Goal: Book appointment/travel/reservation

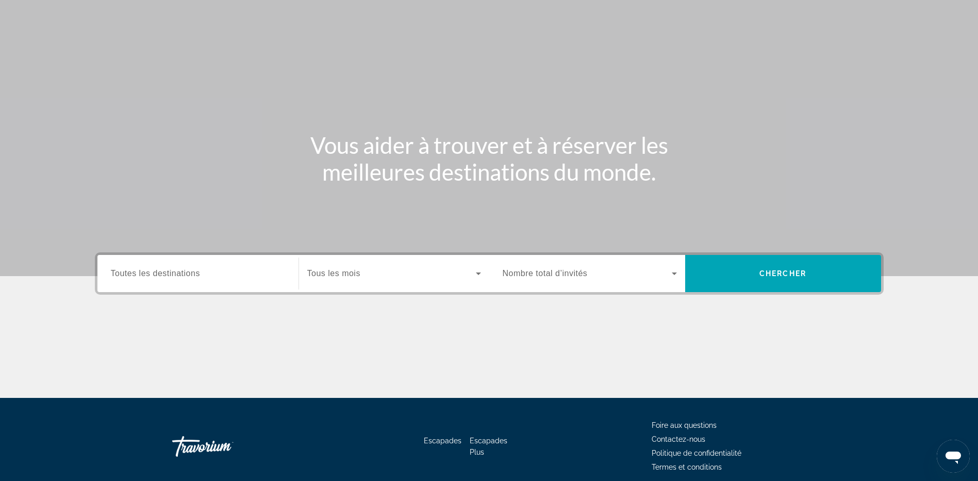
scroll to position [52, 0]
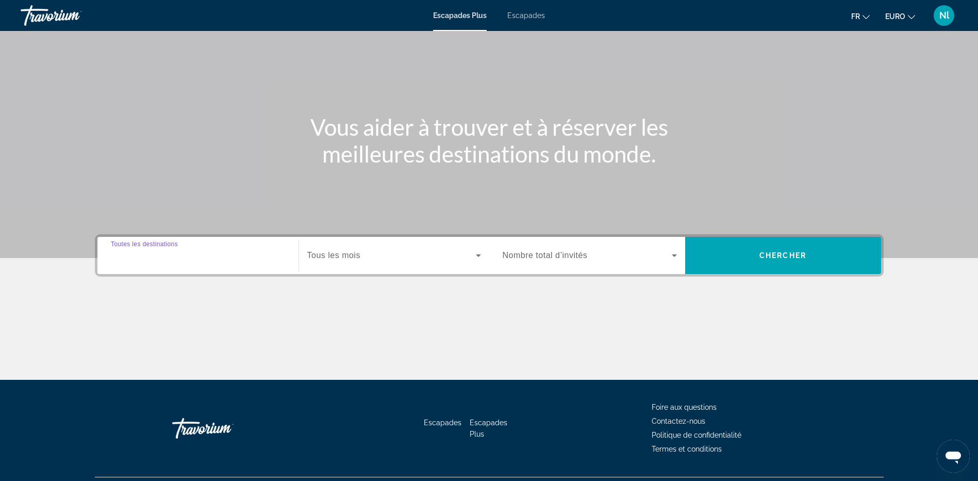
click at [269, 260] on input "Destination Toutes les destinations" at bounding box center [198, 256] width 174 height 12
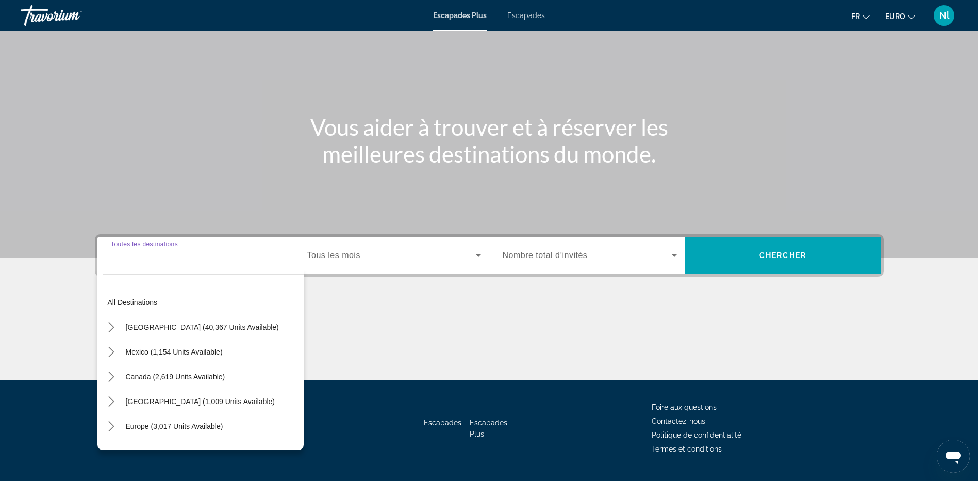
scroll to position [77, 0]
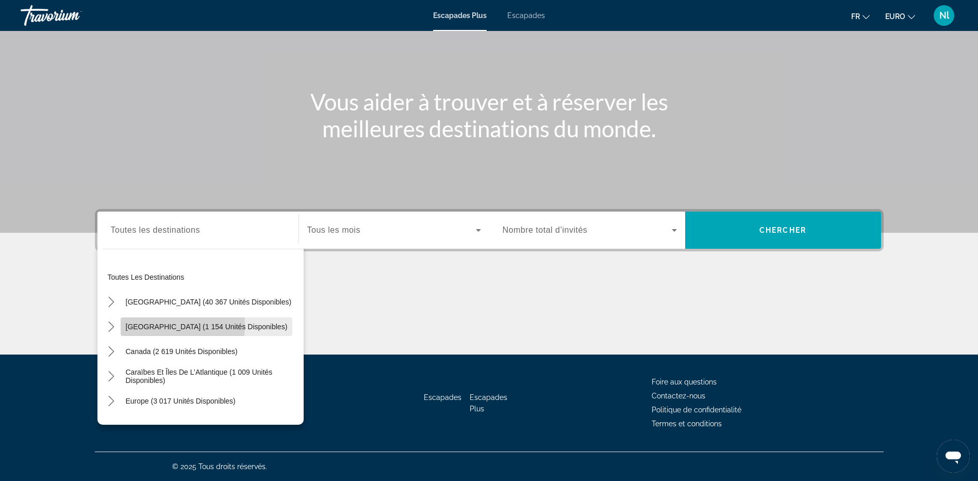
click at [133, 324] on span "[GEOGRAPHIC_DATA] (1 154 unités disponibles)" at bounding box center [207, 326] width 162 height 8
type input "**********"
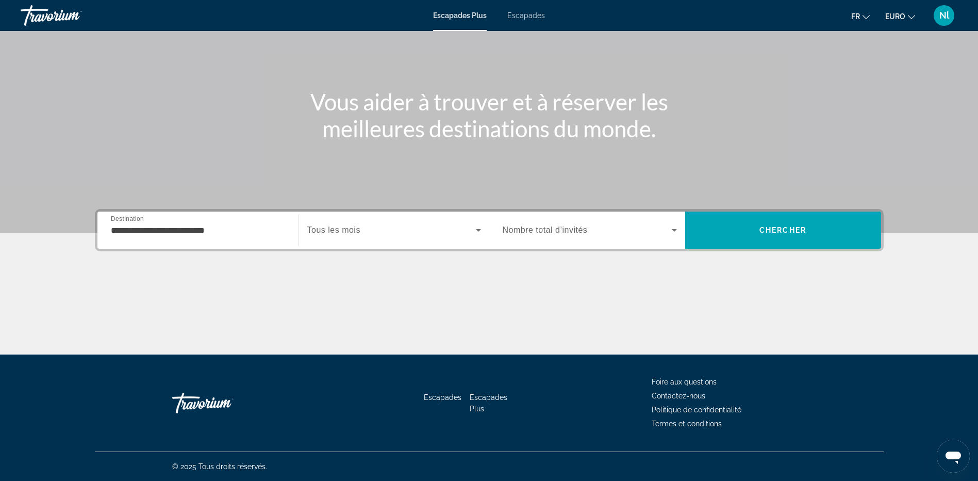
click at [343, 230] on span "Tous les mois" at bounding box center [333, 229] width 53 height 9
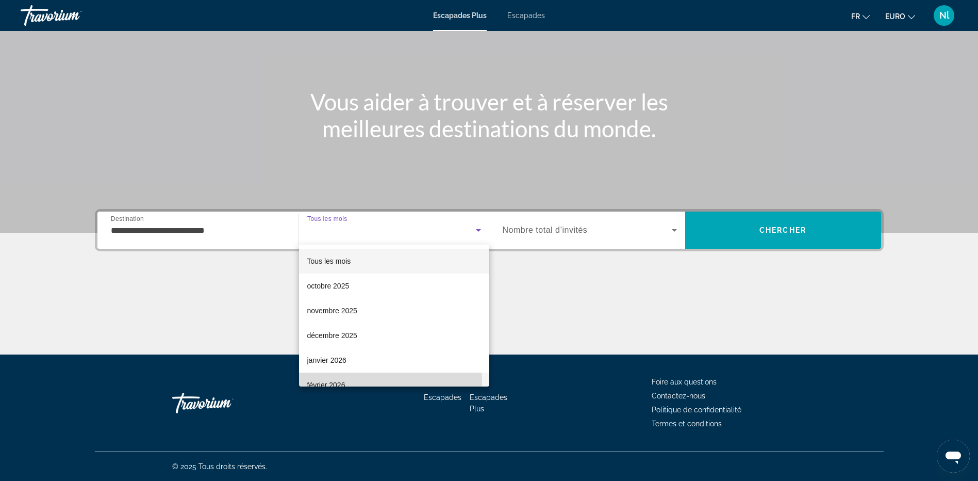
click at [356, 383] on mat-option "février 2026" at bounding box center [394, 384] width 190 height 25
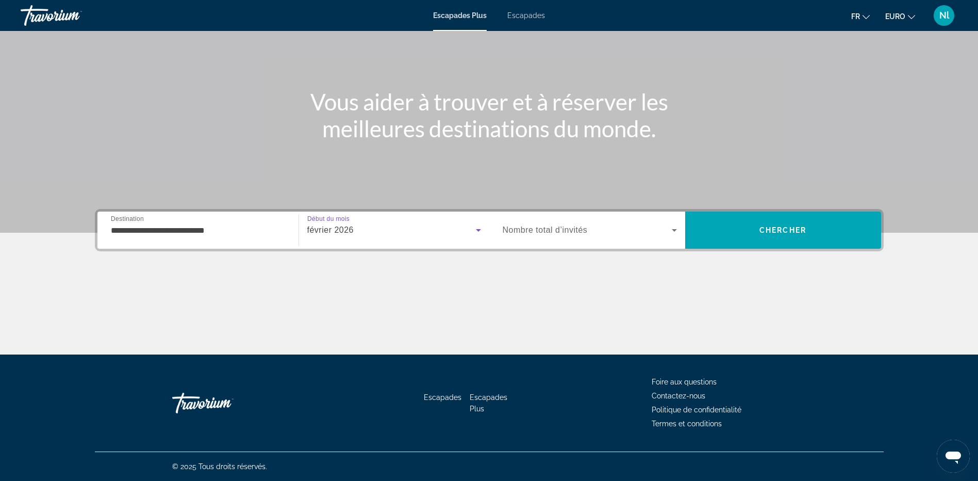
click at [594, 235] on span "Widget de recherche" at bounding box center [587, 230] width 169 height 12
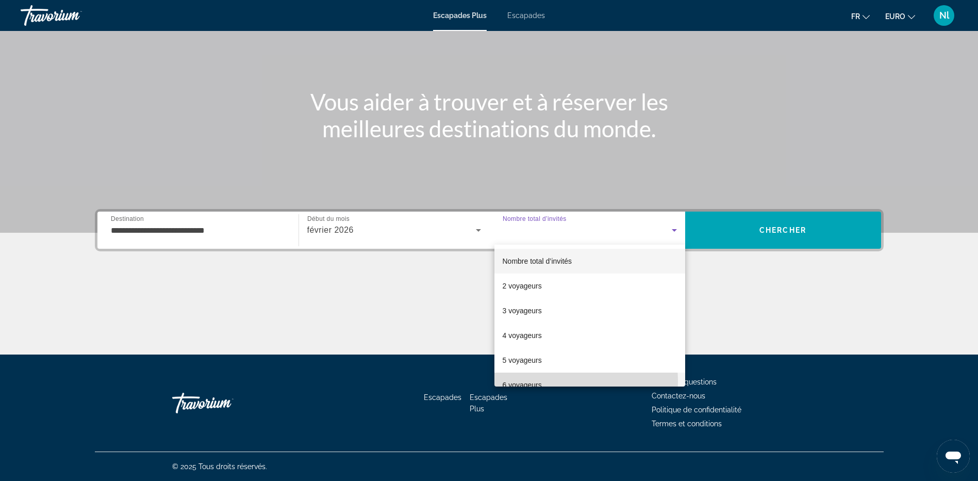
click at [547, 381] on mat-option "6 voyageurs" at bounding box center [590, 384] width 191 height 25
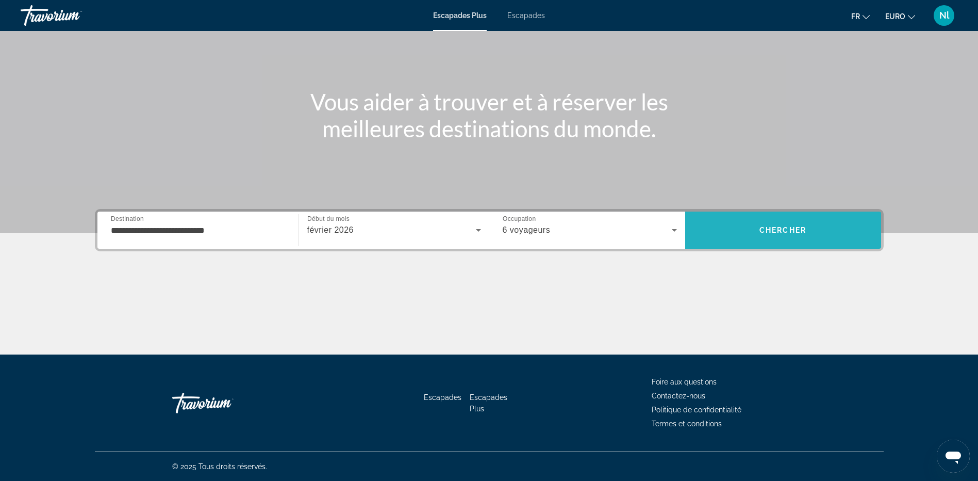
click at [779, 232] on span "Chercher" at bounding box center [783, 230] width 47 height 8
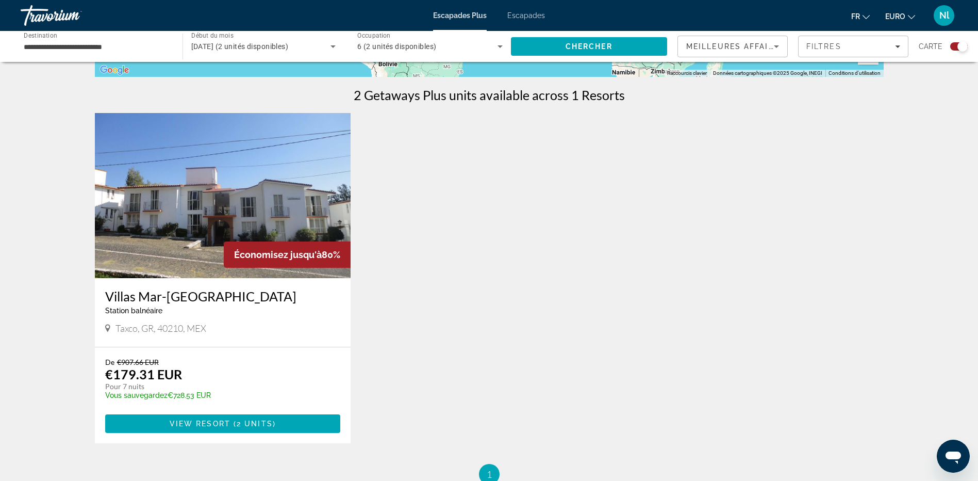
scroll to position [361, 0]
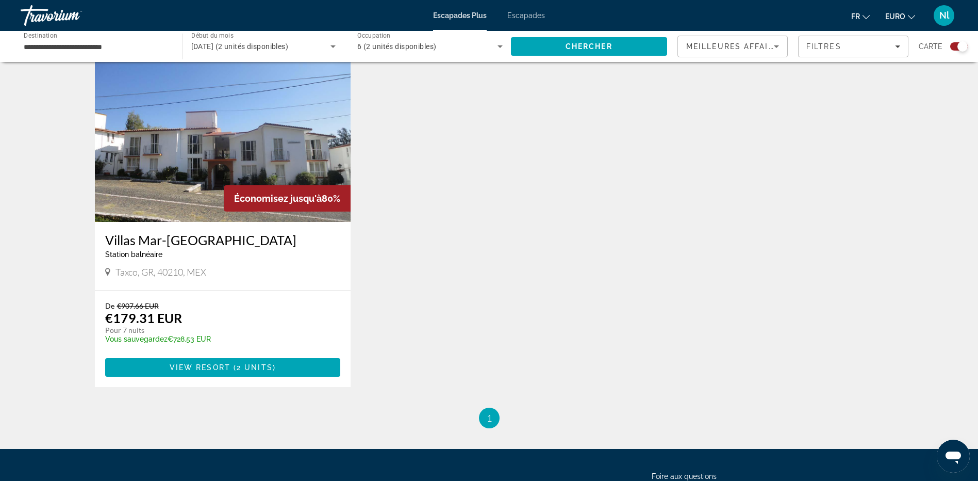
click at [250, 164] on img "Contenu principal" at bounding box center [223, 139] width 256 height 165
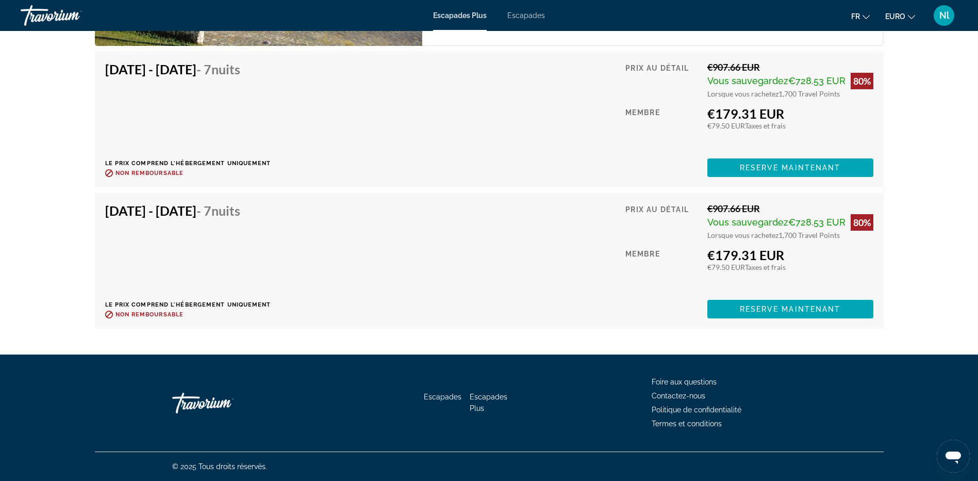
scroll to position [1317, 0]
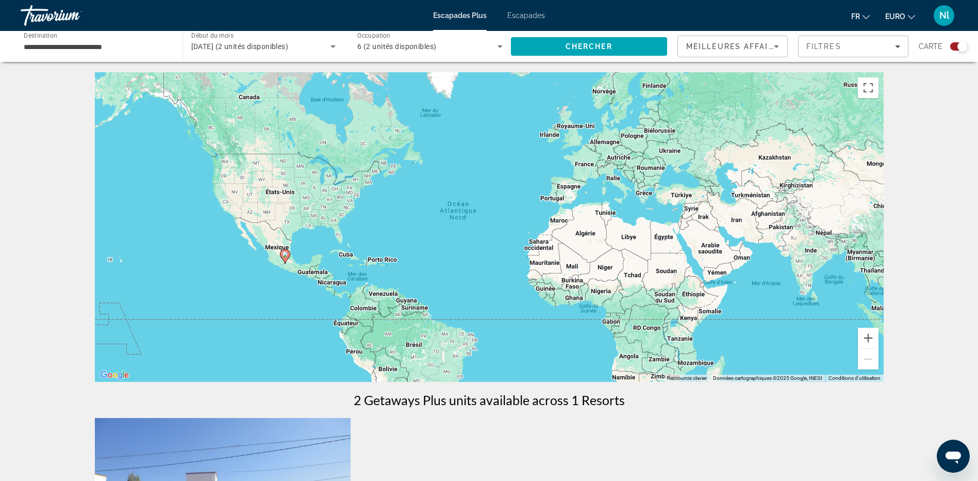
click at [417, 44] on span "6 (2 unités disponibles)" at bounding box center [396, 46] width 79 height 8
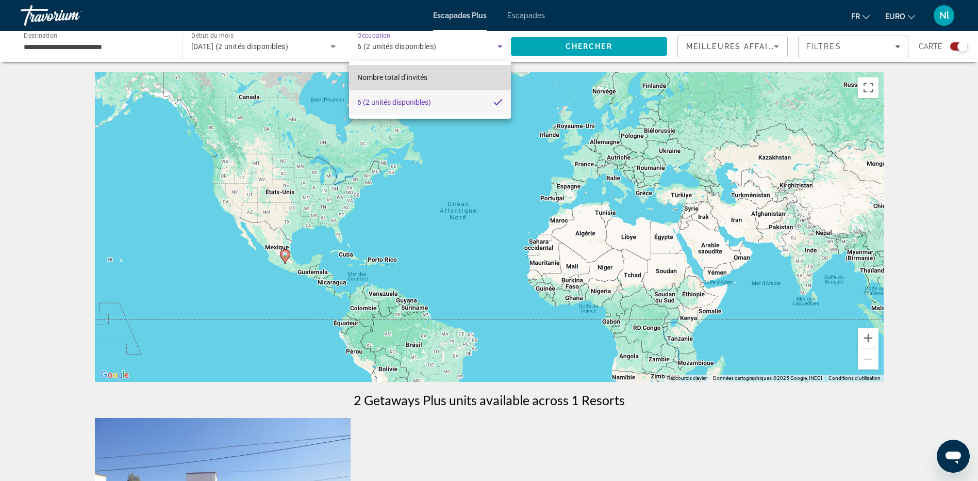
click at [431, 72] on mat-option "Nombre total d’invités" at bounding box center [430, 77] width 162 height 25
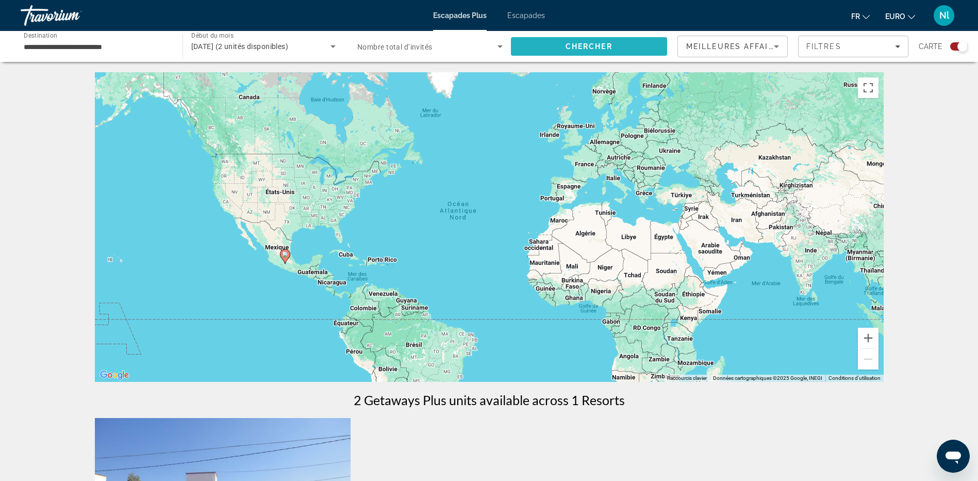
click at [578, 48] on span "Chercher" at bounding box center [589, 46] width 47 height 8
click at [524, 12] on span "Escapades" at bounding box center [527, 15] width 38 height 8
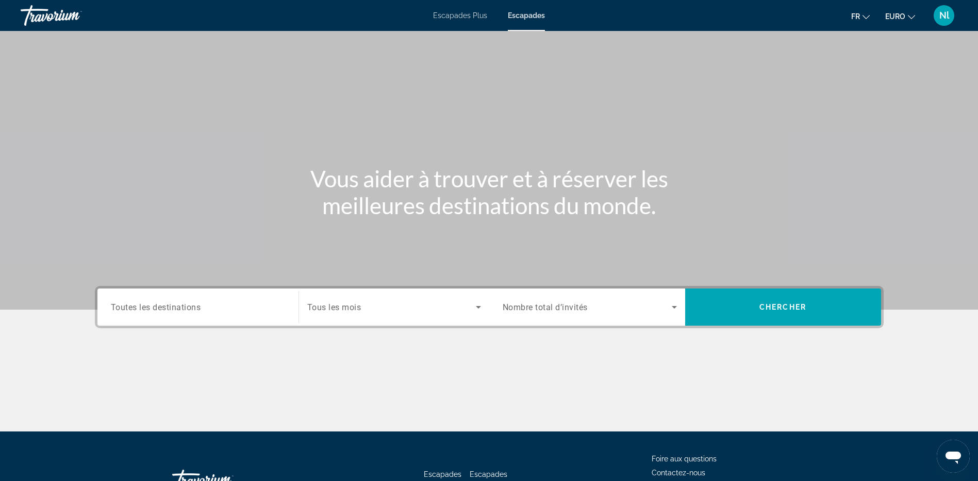
click at [215, 311] on input "Destination Toutes les destinations" at bounding box center [198, 307] width 174 height 12
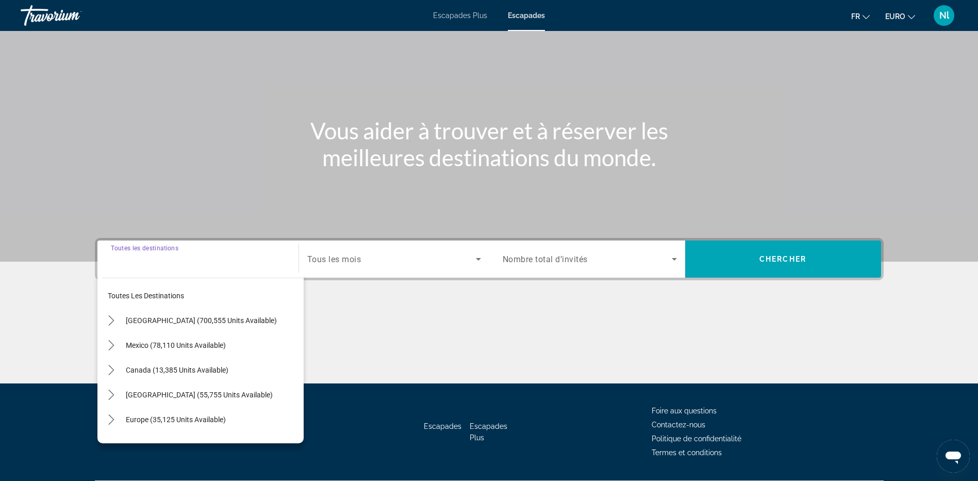
scroll to position [77, 0]
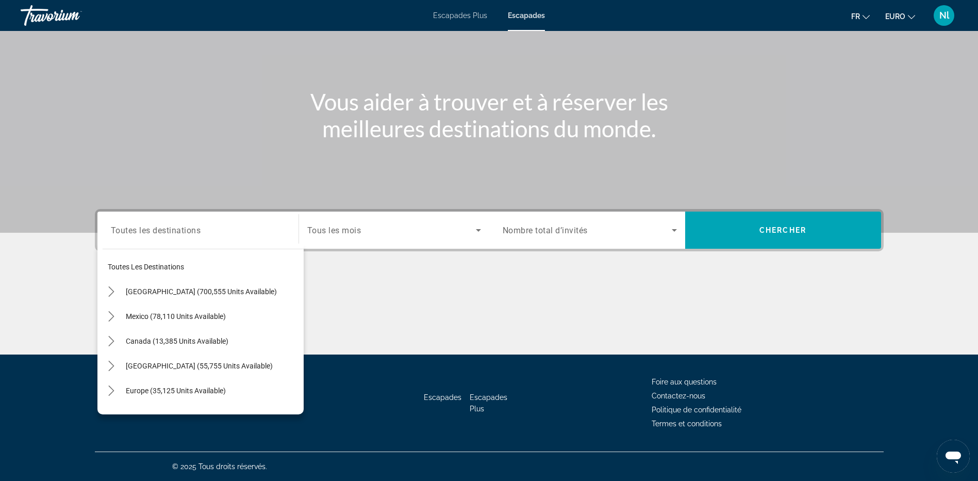
click at [358, 232] on span "Tous les mois" at bounding box center [334, 230] width 54 height 10
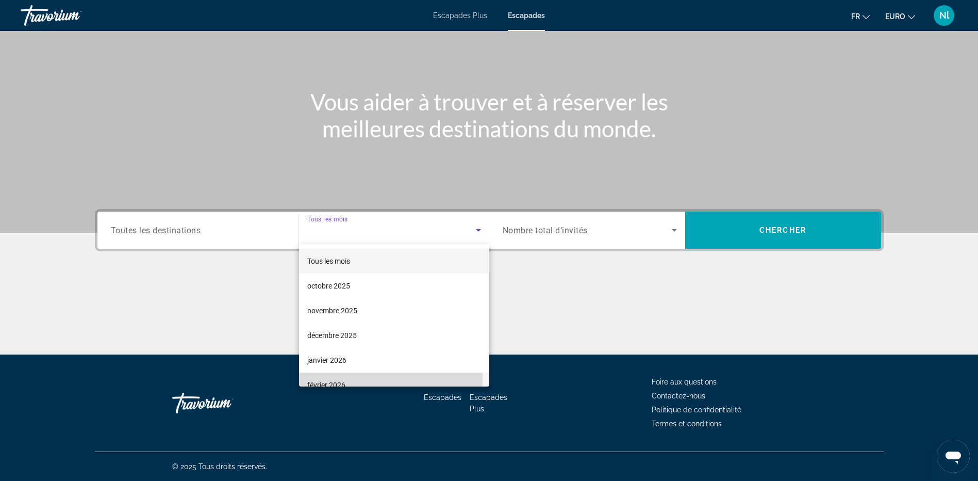
click at [345, 378] on mat-option "février 2026" at bounding box center [394, 384] width 190 height 25
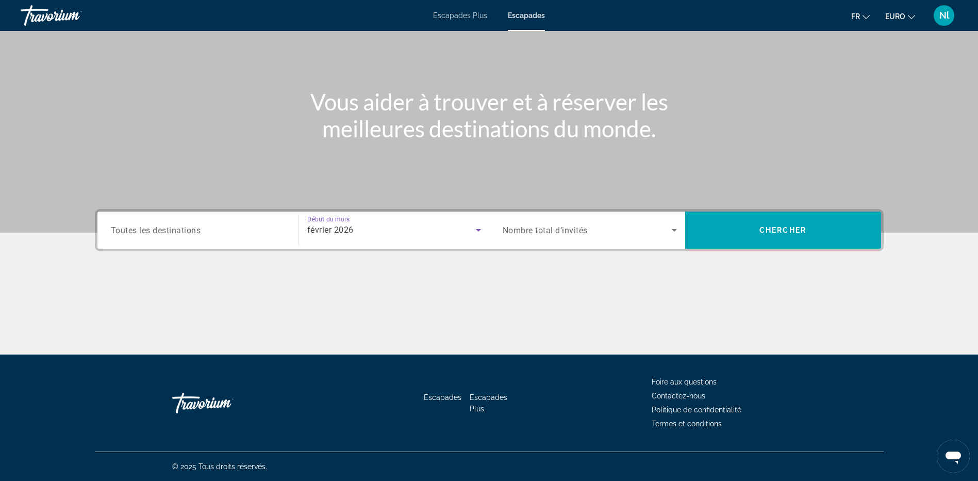
click at [559, 223] on div "Widget de recherche" at bounding box center [590, 230] width 174 height 29
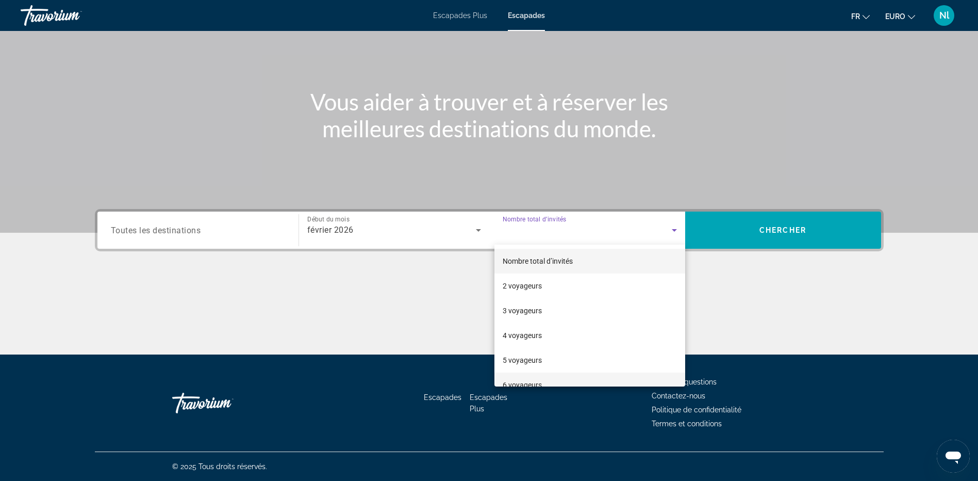
click at [544, 380] on mat-option "6 voyageurs" at bounding box center [590, 384] width 191 height 25
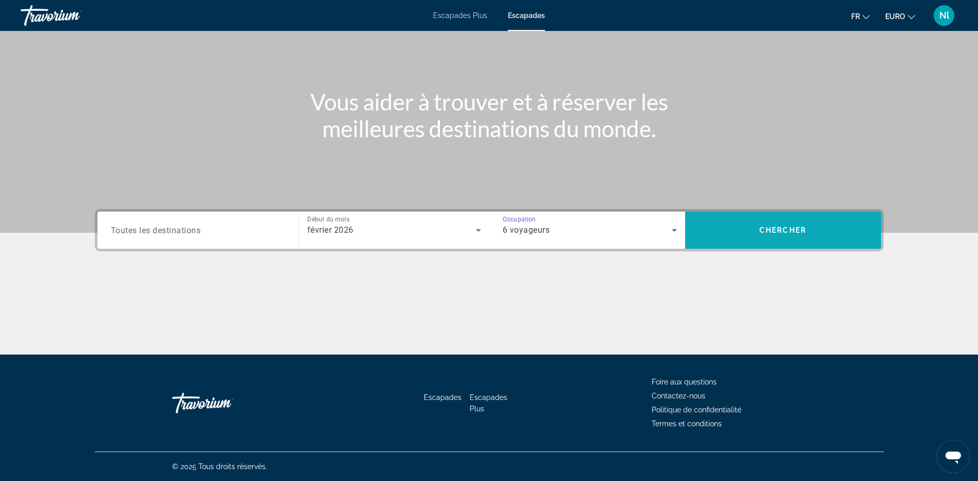
click at [777, 216] on span "Rechercher" at bounding box center [783, 229] width 196 height 37
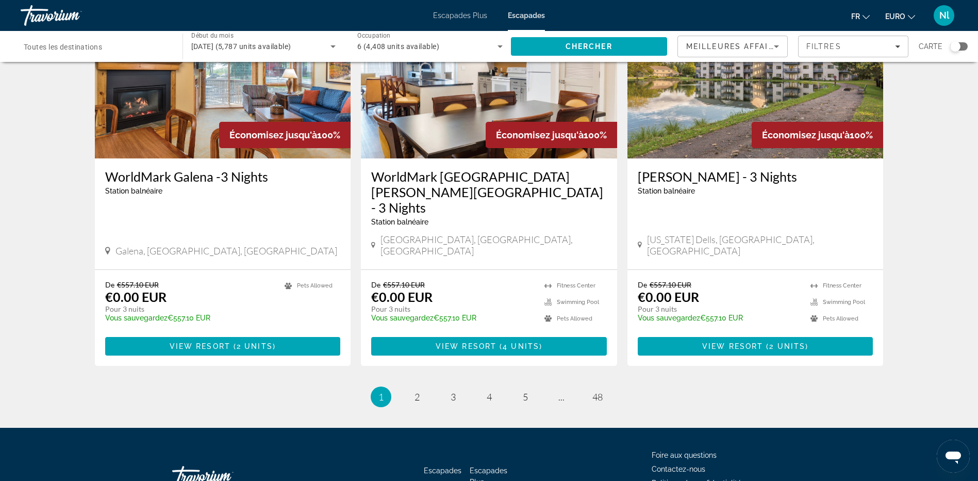
scroll to position [1238, 0]
click at [418, 390] on span "2" at bounding box center [417, 395] width 5 height 11
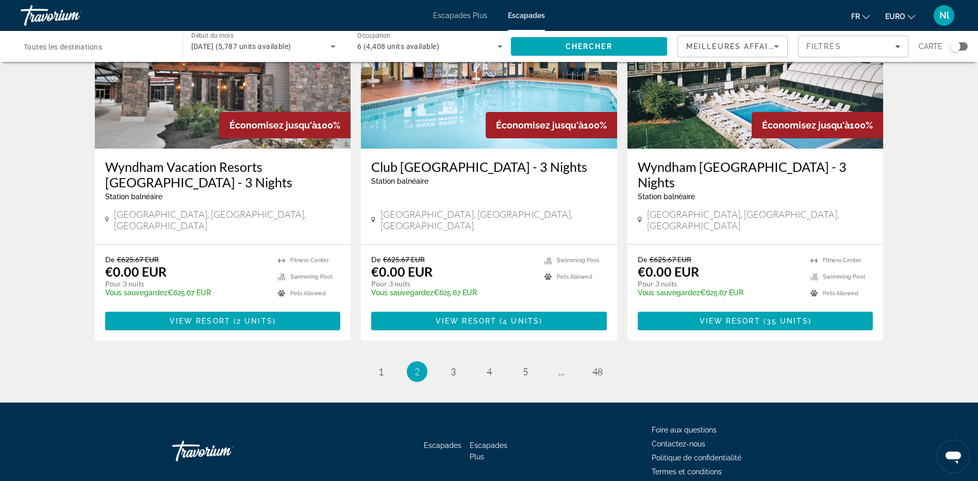
scroll to position [1234, 0]
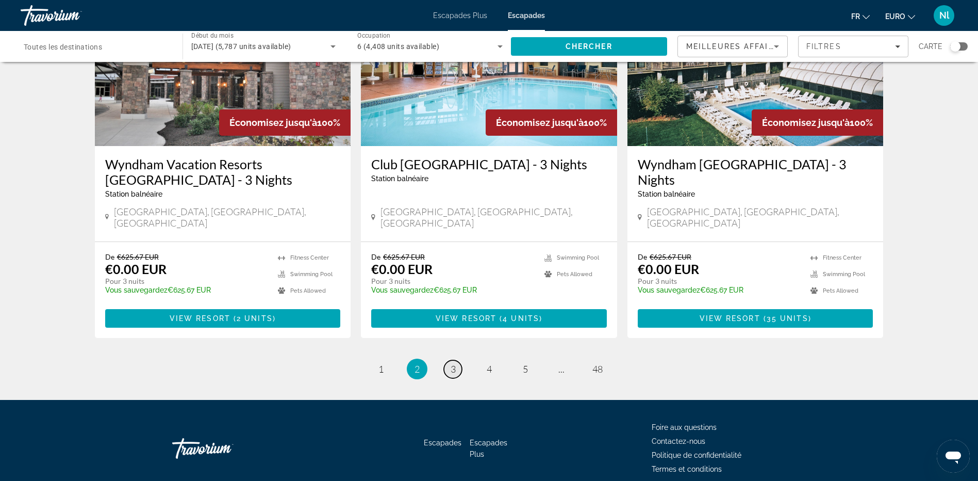
click at [453, 363] on span "3" at bounding box center [453, 368] width 5 height 11
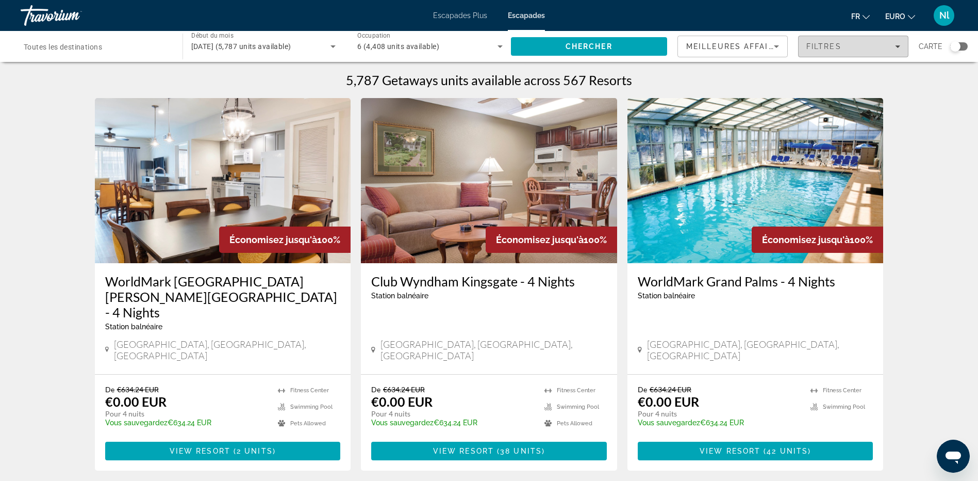
click at [893, 44] on div "Filtres" at bounding box center [854, 46] width 94 height 8
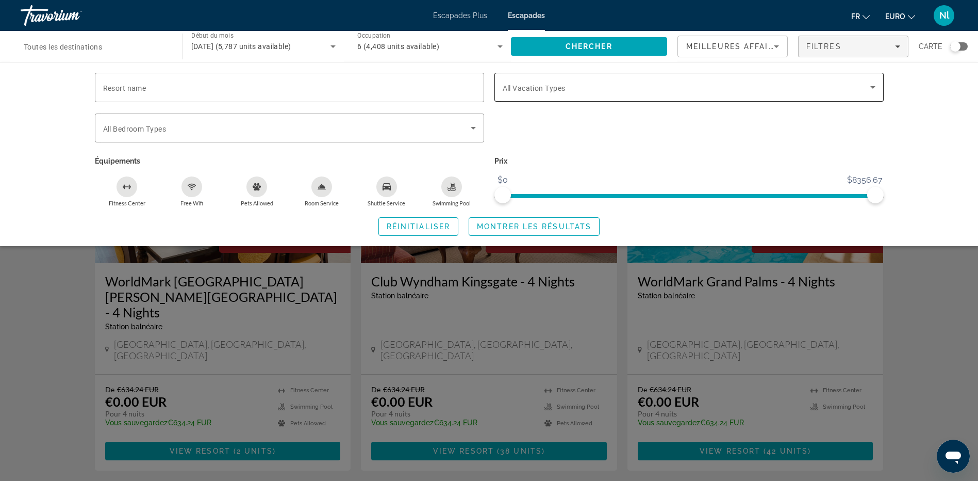
click at [543, 91] on span "All Vacation Types" at bounding box center [534, 88] width 63 height 8
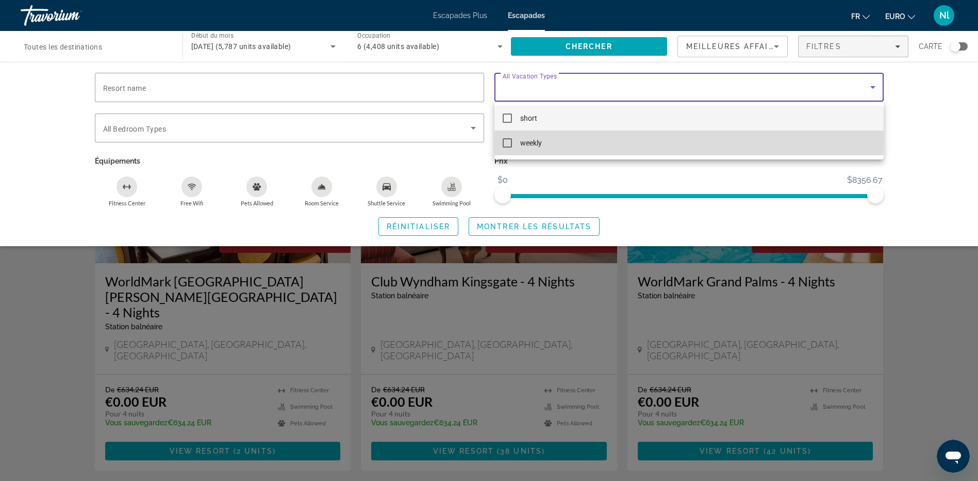
click at [543, 139] on mat-option "weekly" at bounding box center [689, 142] width 389 height 25
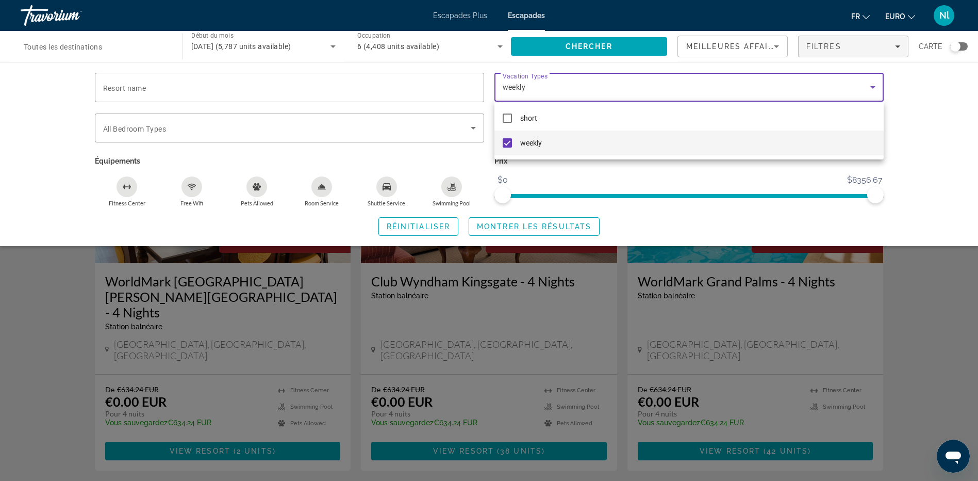
click at [369, 129] on div at bounding box center [489, 240] width 978 height 481
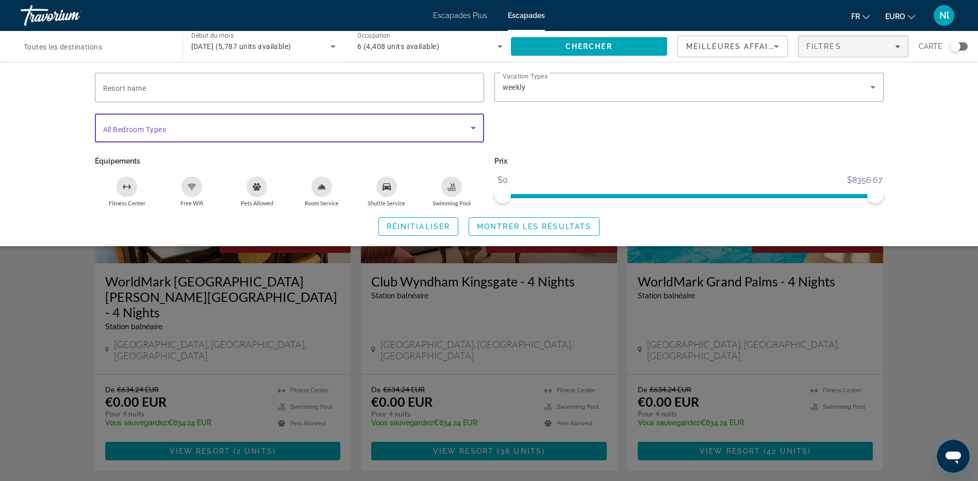
click at [377, 129] on span "Widget de recherche" at bounding box center [287, 128] width 368 height 12
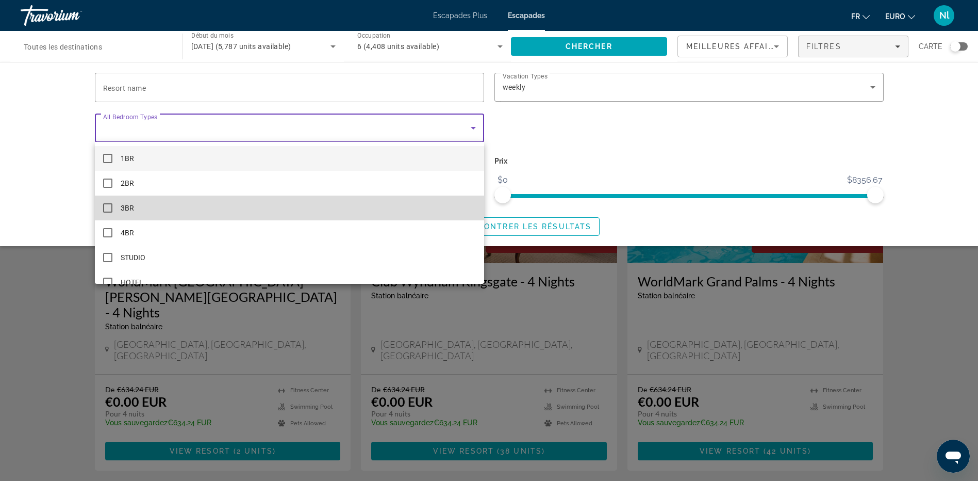
click at [353, 213] on mat-option "3BR" at bounding box center [289, 207] width 389 height 25
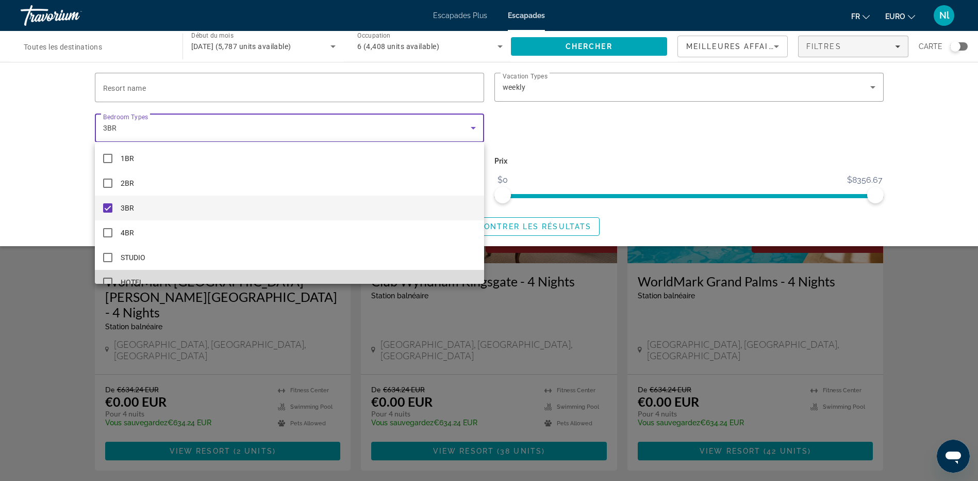
click at [322, 278] on mat-option "HOTEL" at bounding box center [289, 282] width 389 height 25
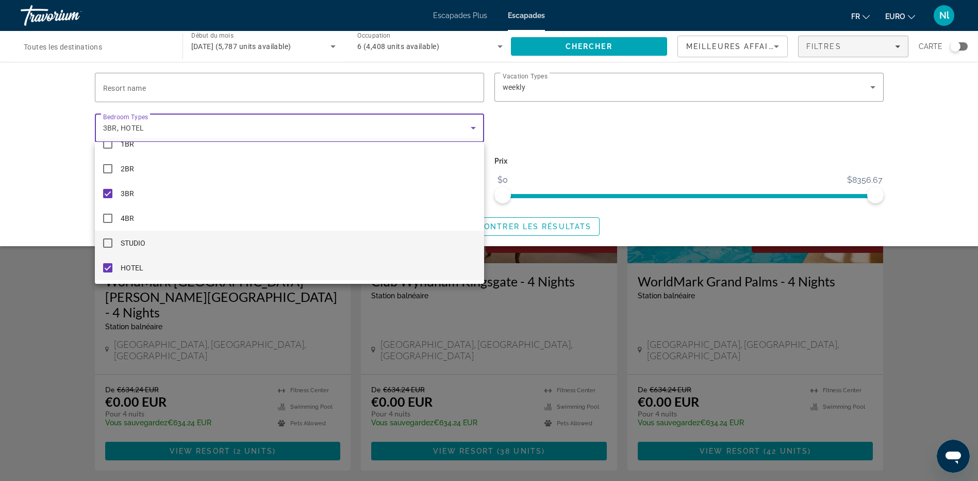
scroll to position [15, 0]
click at [565, 225] on div at bounding box center [489, 240] width 978 height 481
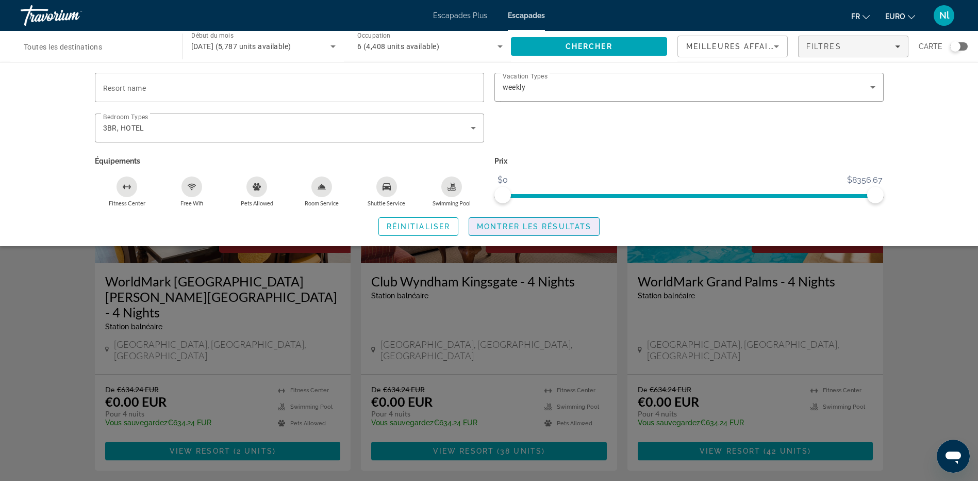
click at [565, 225] on span "Montrer les résultats" at bounding box center [534, 226] width 115 height 8
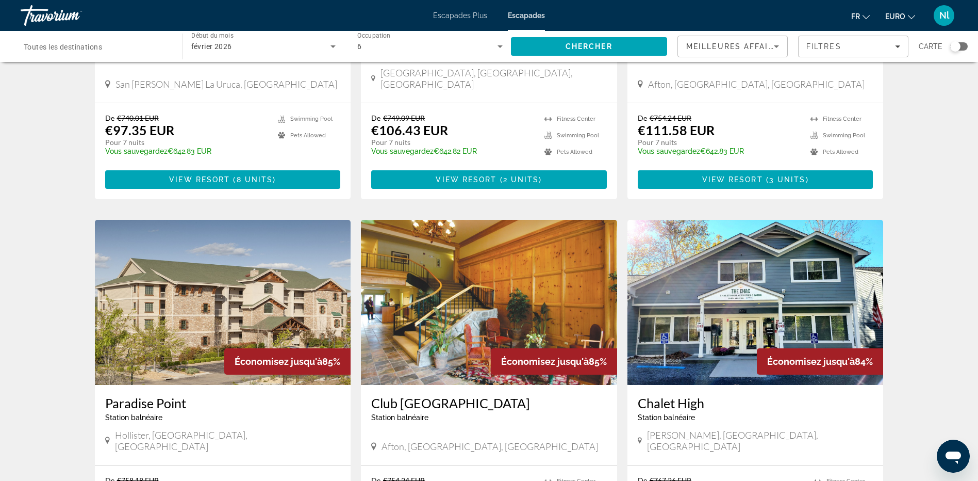
scroll to position [1186, 0]
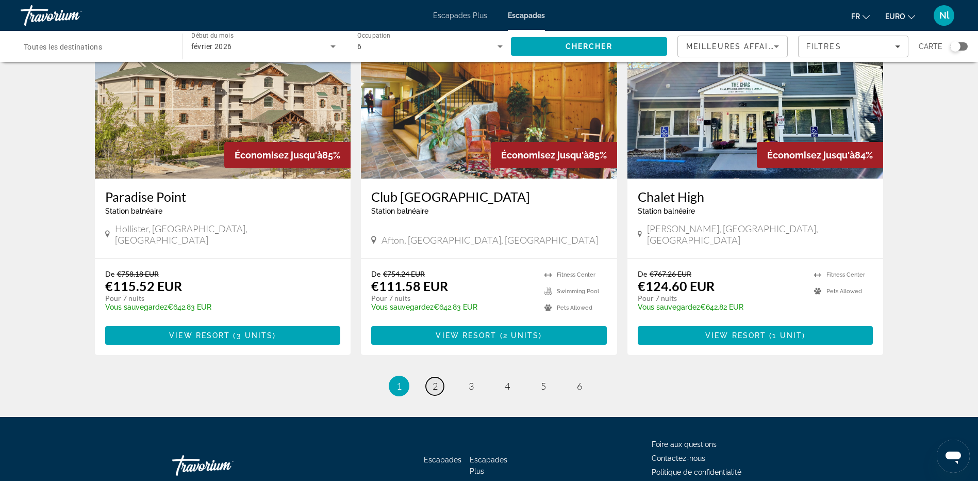
click at [437, 380] on span "2" at bounding box center [435, 385] width 5 height 11
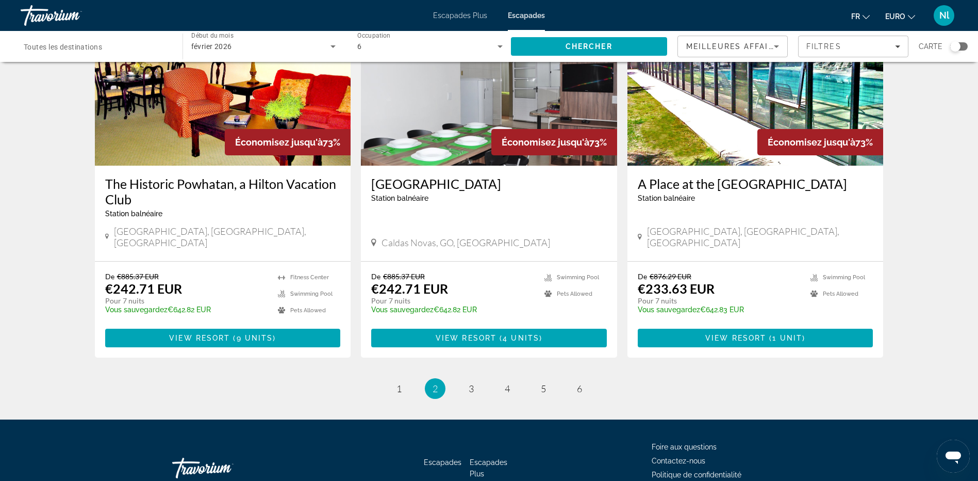
scroll to position [1186, 0]
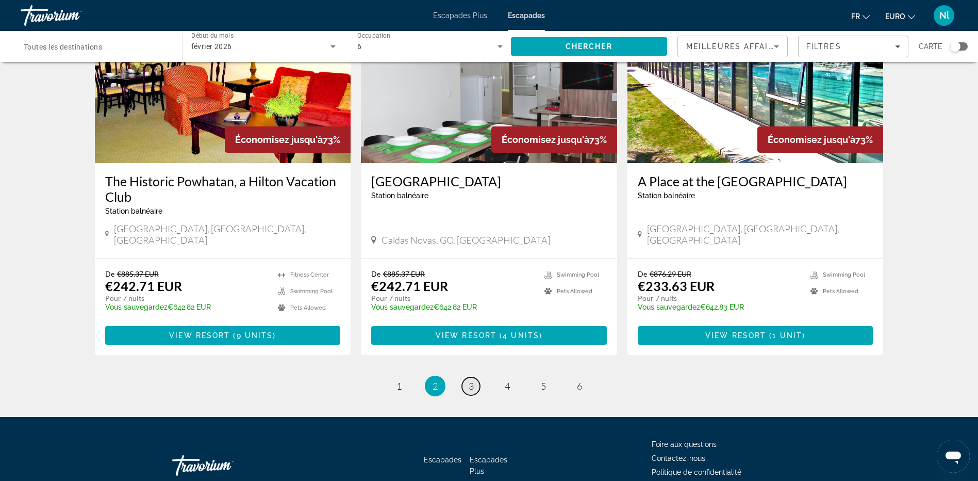
click at [472, 380] on span "3" at bounding box center [471, 385] width 5 height 11
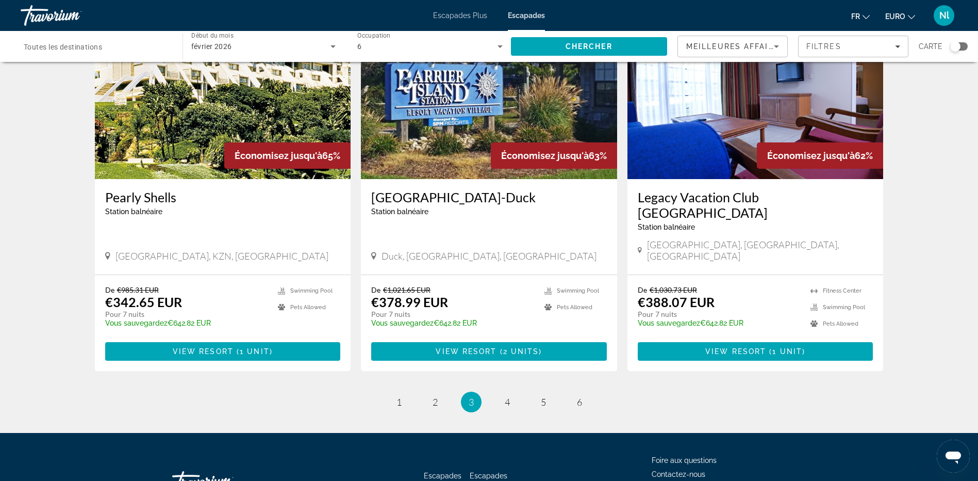
scroll to position [1186, 0]
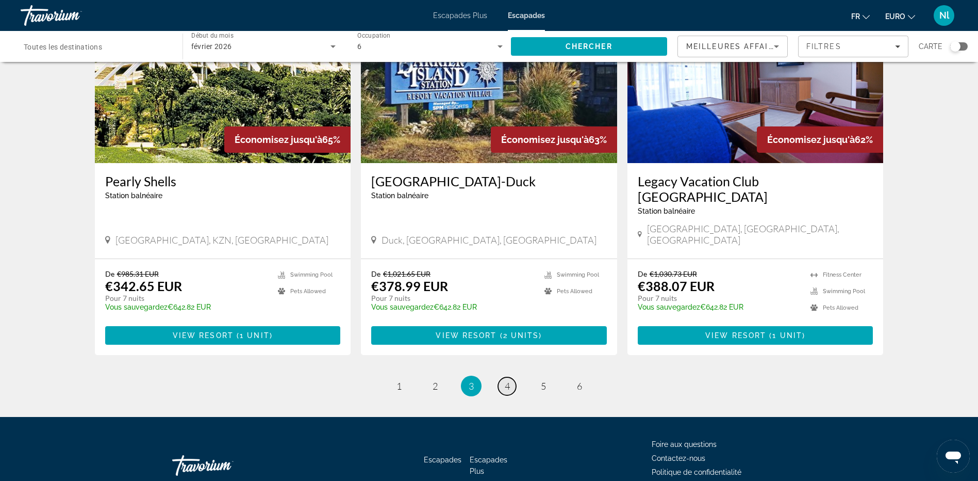
click at [511, 377] on link "page 4" at bounding box center [507, 386] width 18 height 18
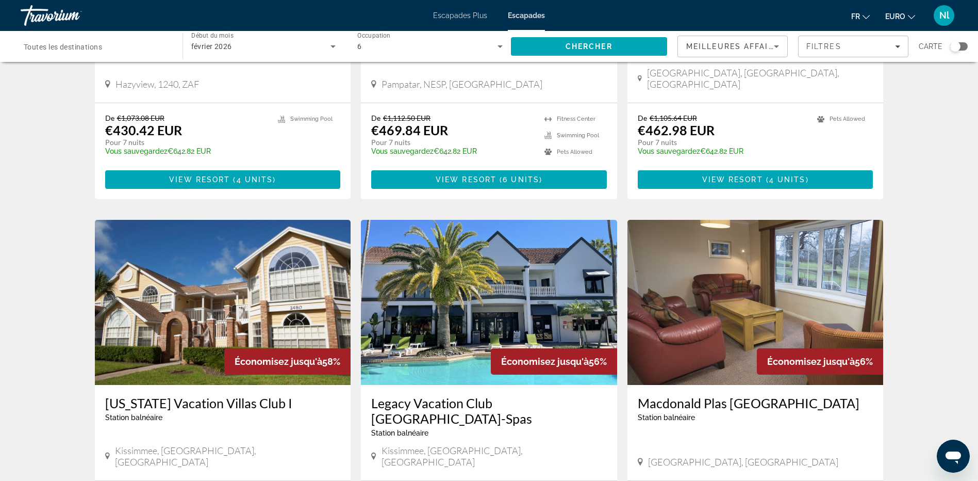
scroll to position [1135, 0]
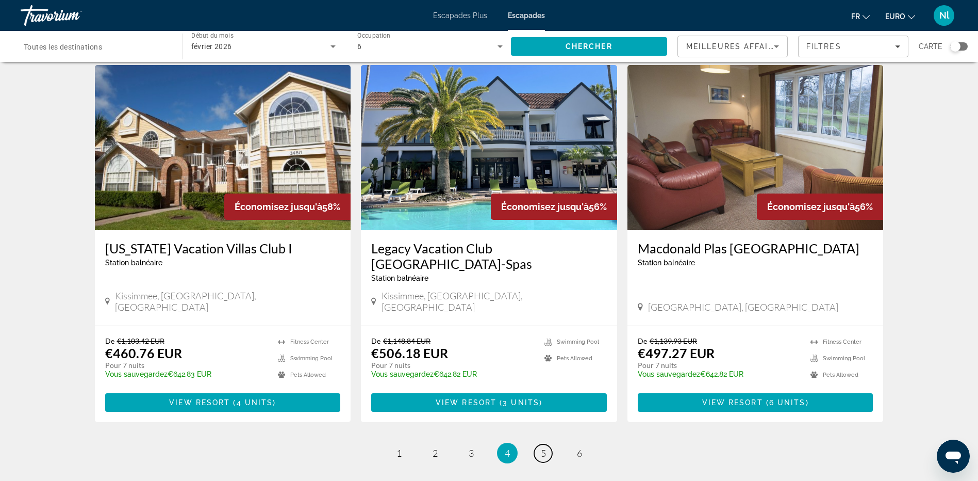
click at [549, 444] on link "page 5" at bounding box center [543, 453] width 18 height 18
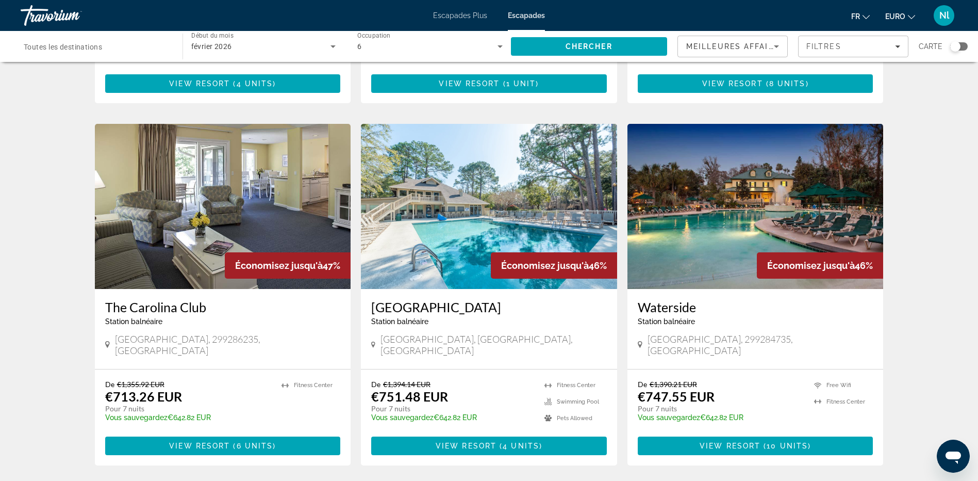
scroll to position [1083, 0]
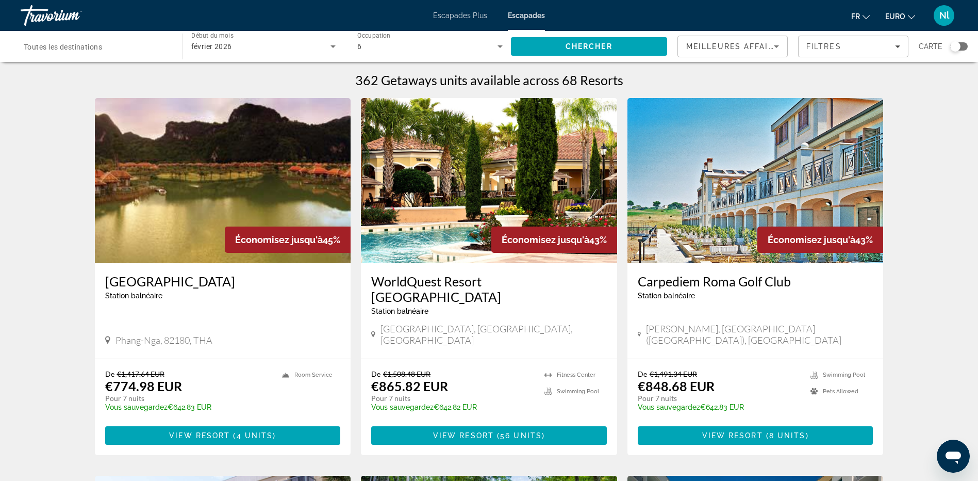
click at [190, 197] on img "Contenu principal" at bounding box center [223, 180] width 256 height 165
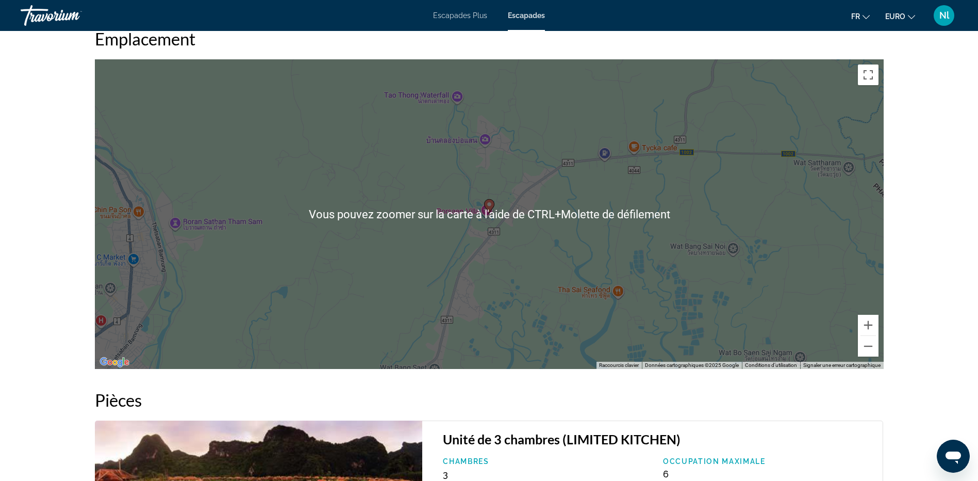
scroll to position [1238, 0]
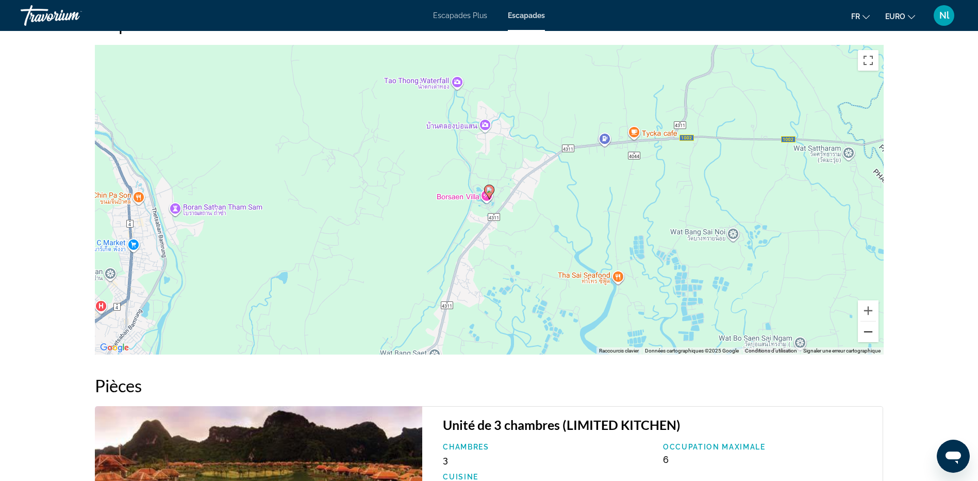
click at [864, 331] on button "Zoom arrière" at bounding box center [868, 331] width 21 height 21
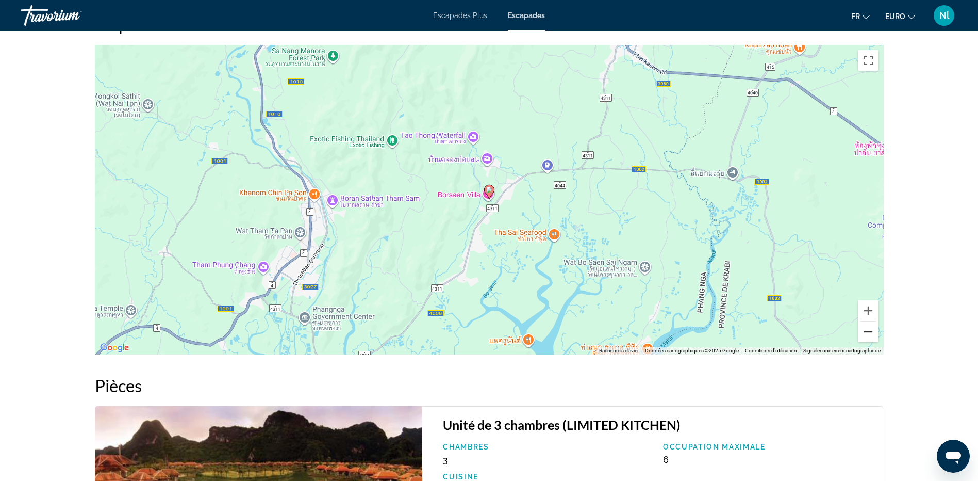
click at [864, 331] on button "Zoom arrière" at bounding box center [868, 331] width 21 height 21
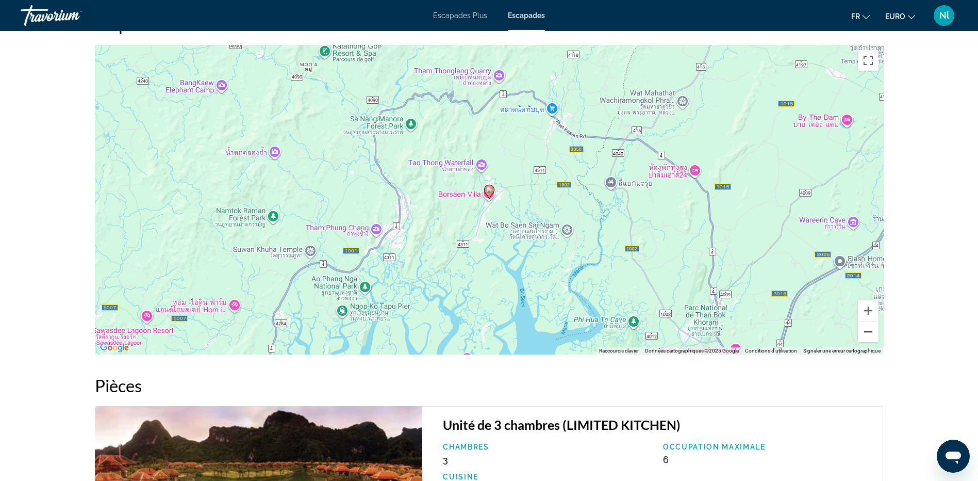
click at [864, 331] on button "Zoom arrière" at bounding box center [868, 331] width 21 height 21
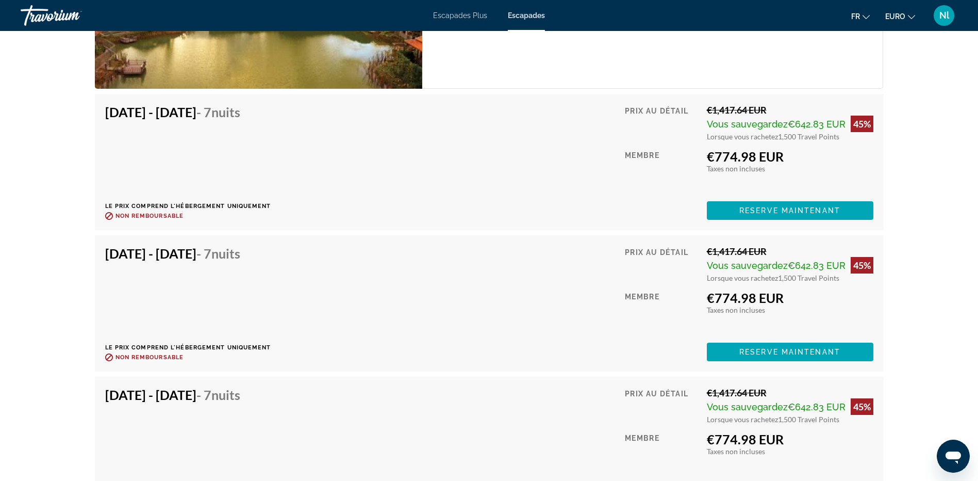
scroll to position [1702, 0]
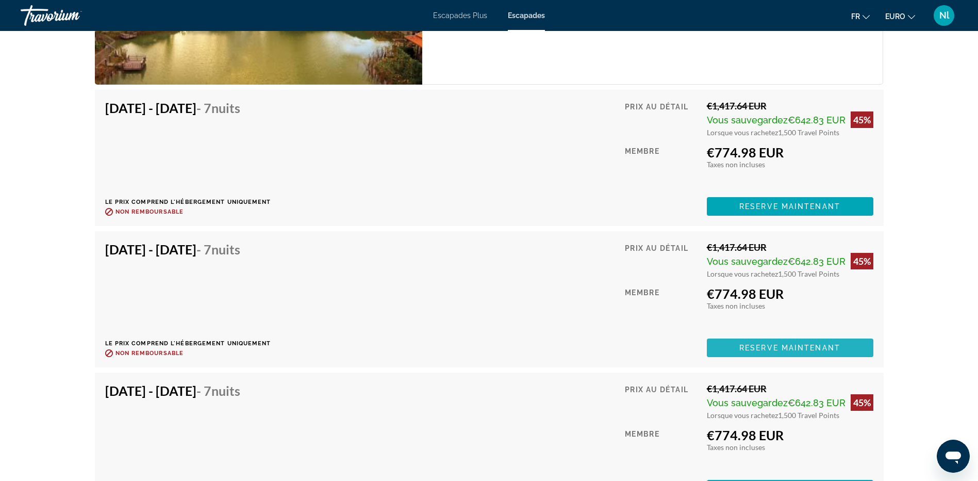
click at [753, 350] on span "Reserve maintenant" at bounding box center [790, 348] width 101 height 8
